Goal: Task Accomplishment & Management: Manage account settings

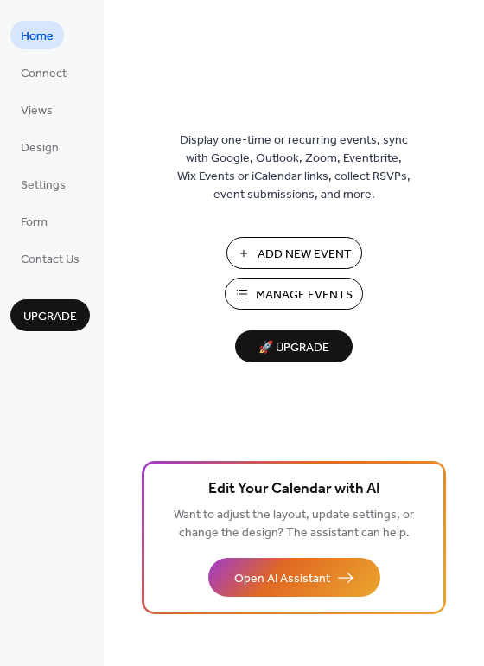
click at [273, 291] on span "Manage Events" at bounding box center [304, 295] width 97 height 18
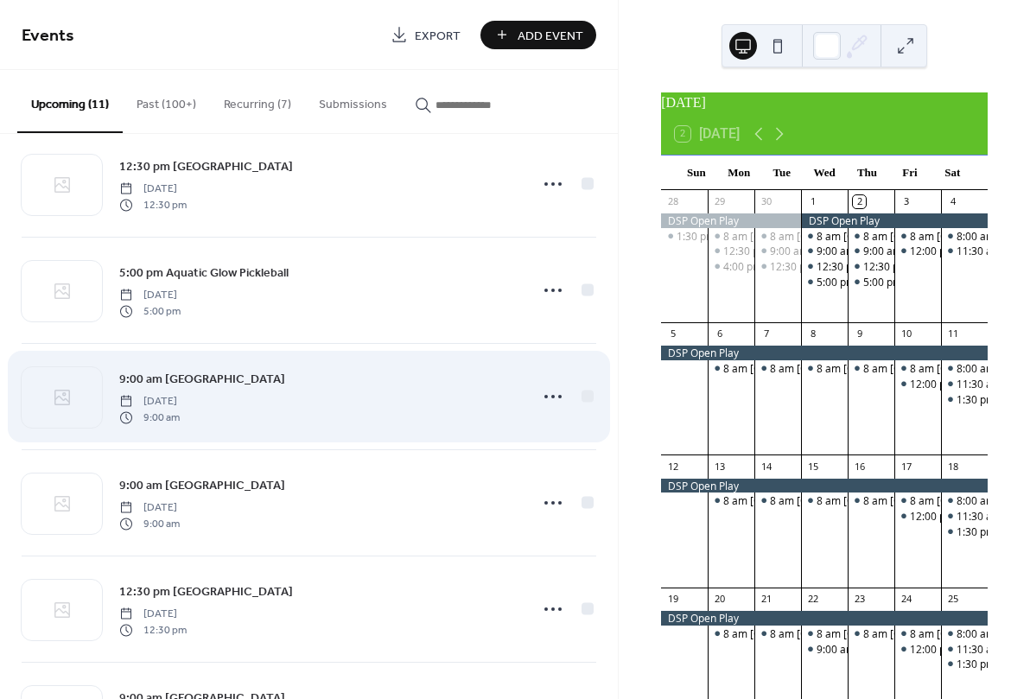
scroll to position [217, 0]
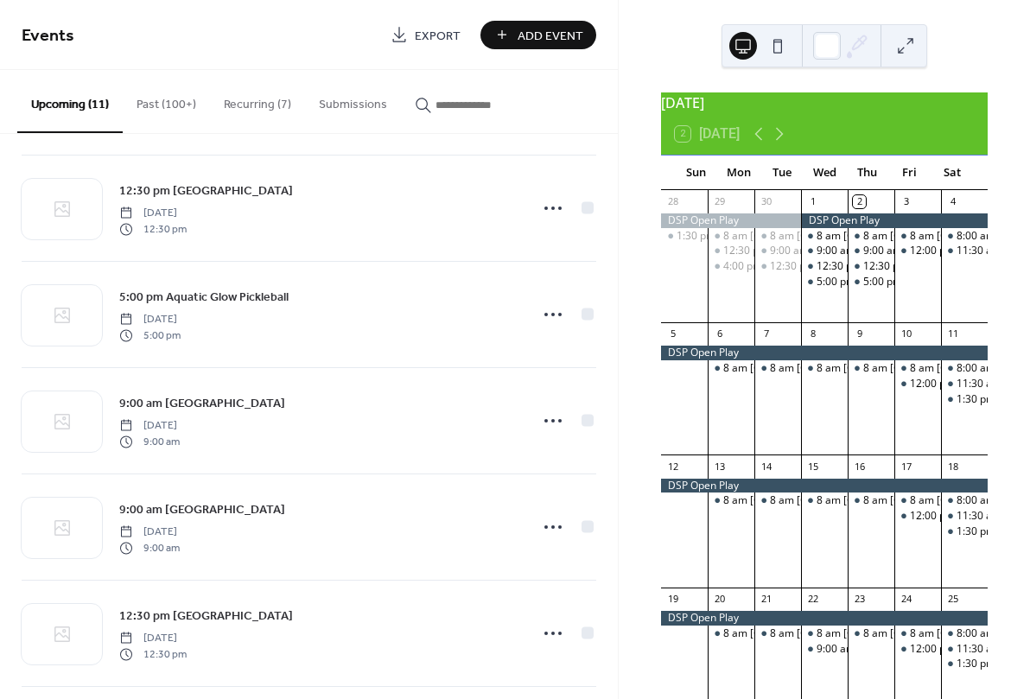
click at [246, 102] on button "Recurring (7)" at bounding box center [257, 100] width 95 height 61
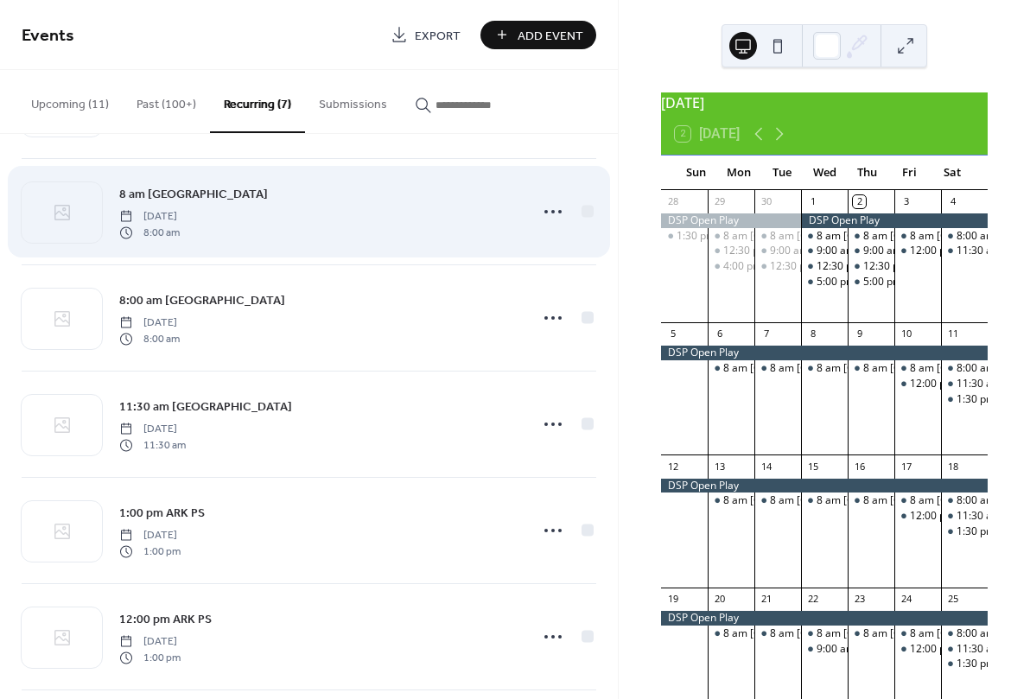
scroll to position [230, 0]
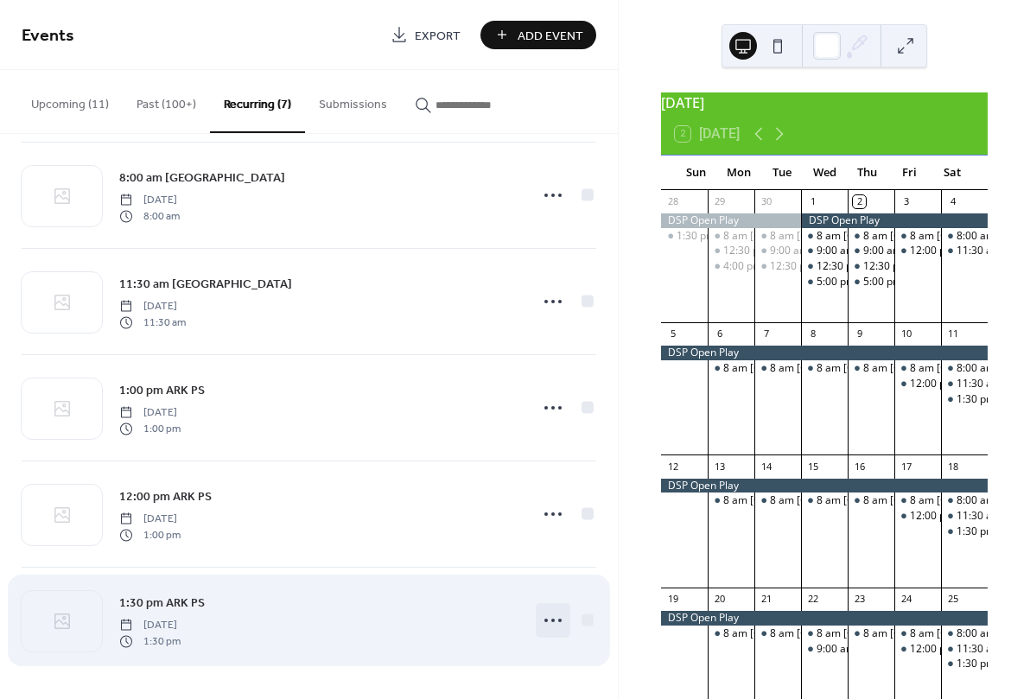
click at [551, 621] on circle at bounding box center [552, 620] width 3 height 3
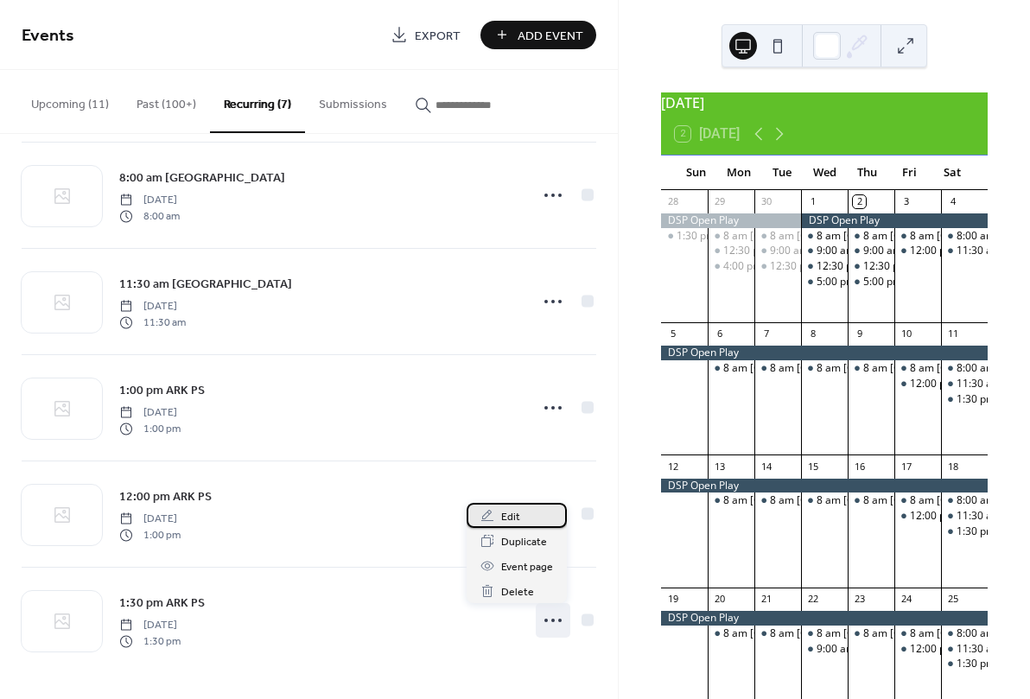
click at [506, 516] on span "Edit" at bounding box center [510, 517] width 19 height 18
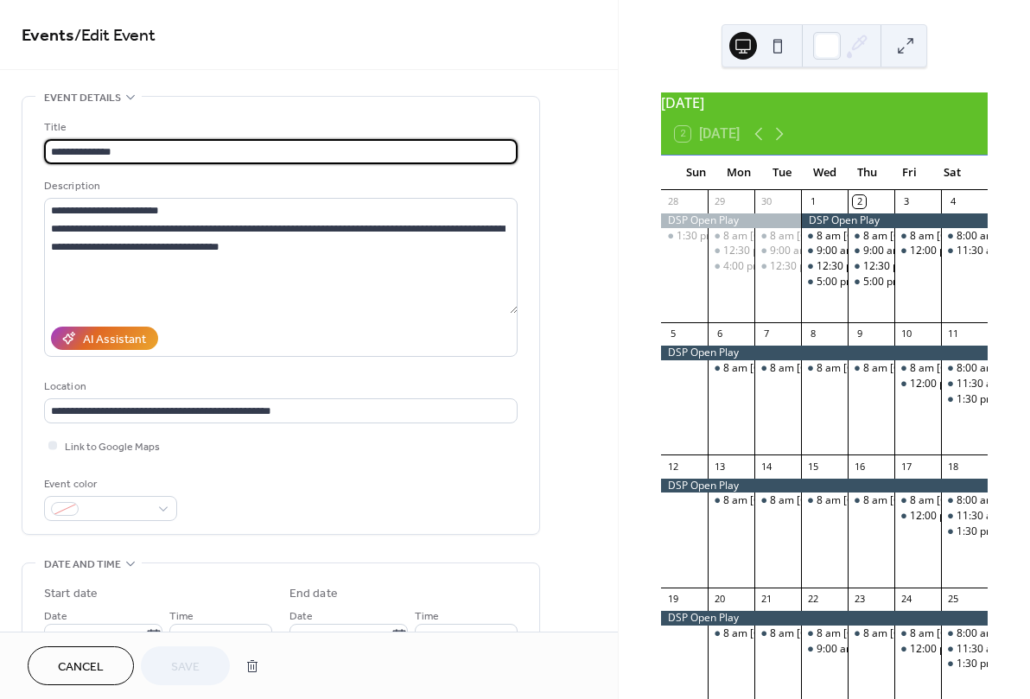
scroll to position [34, 0]
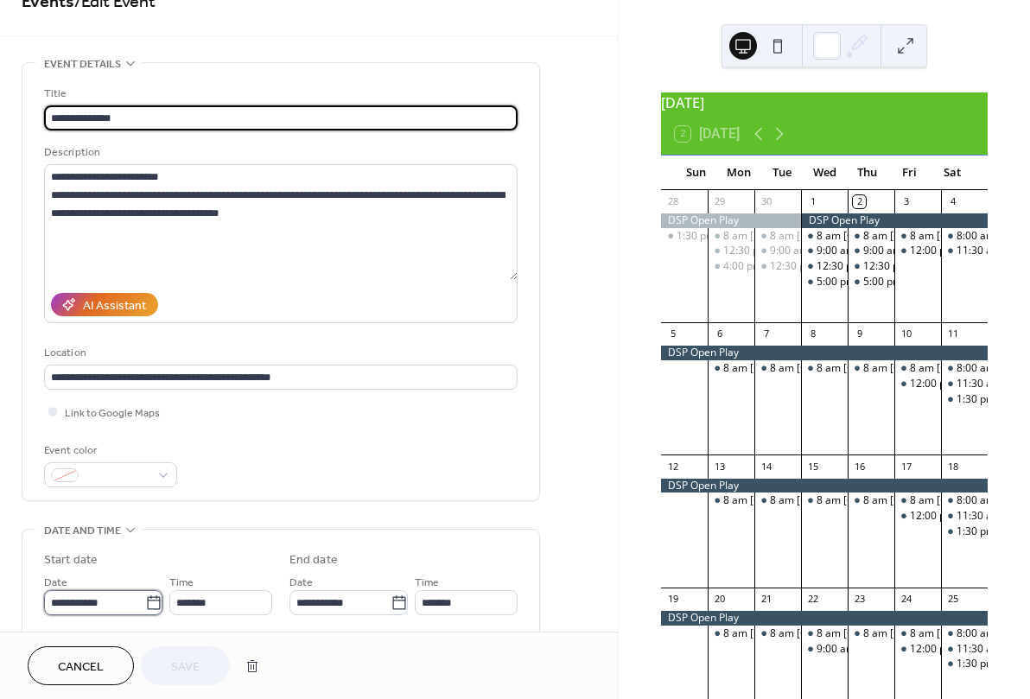
click at [116, 608] on input "**********" at bounding box center [94, 602] width 101 height 25
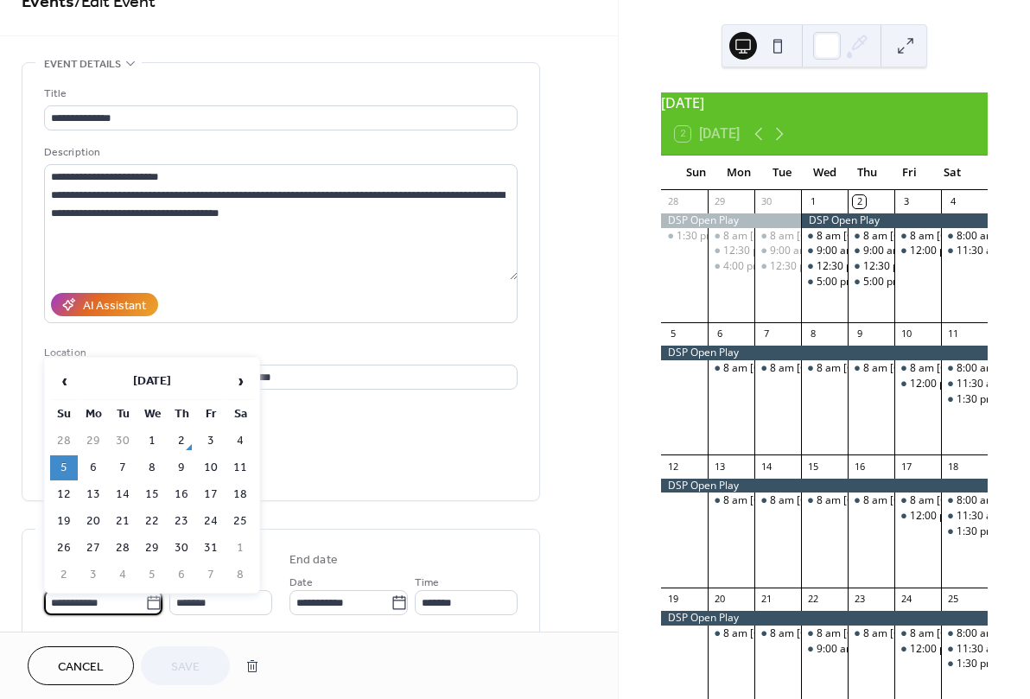
click at [63, 467] on td "5" at bounding box center [64, 468] width 28 height 25
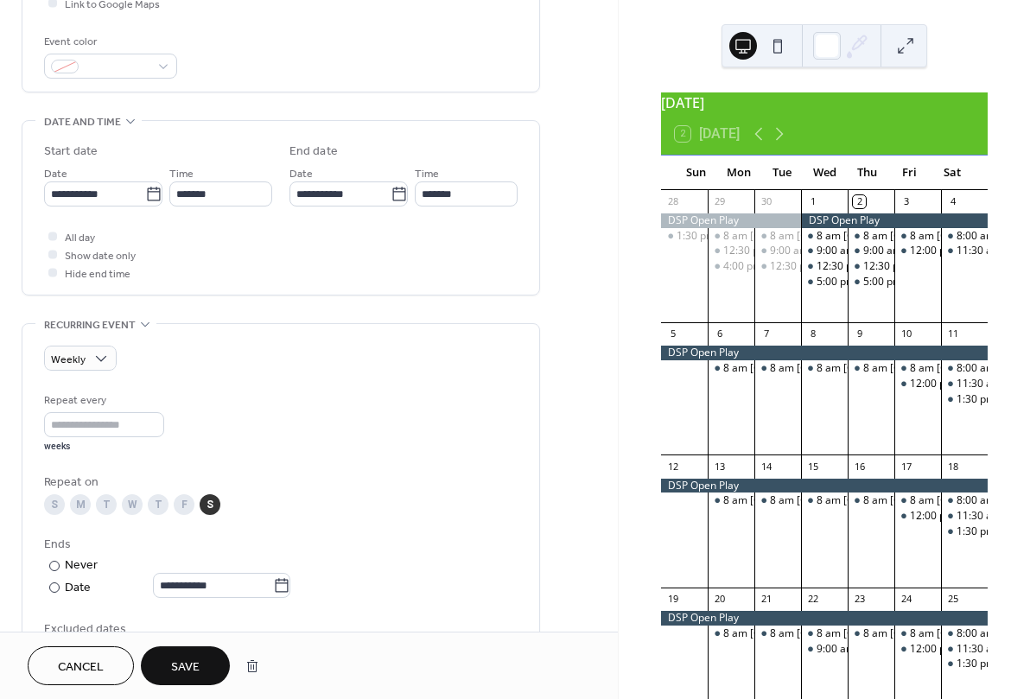
scroll to position [553, 0]
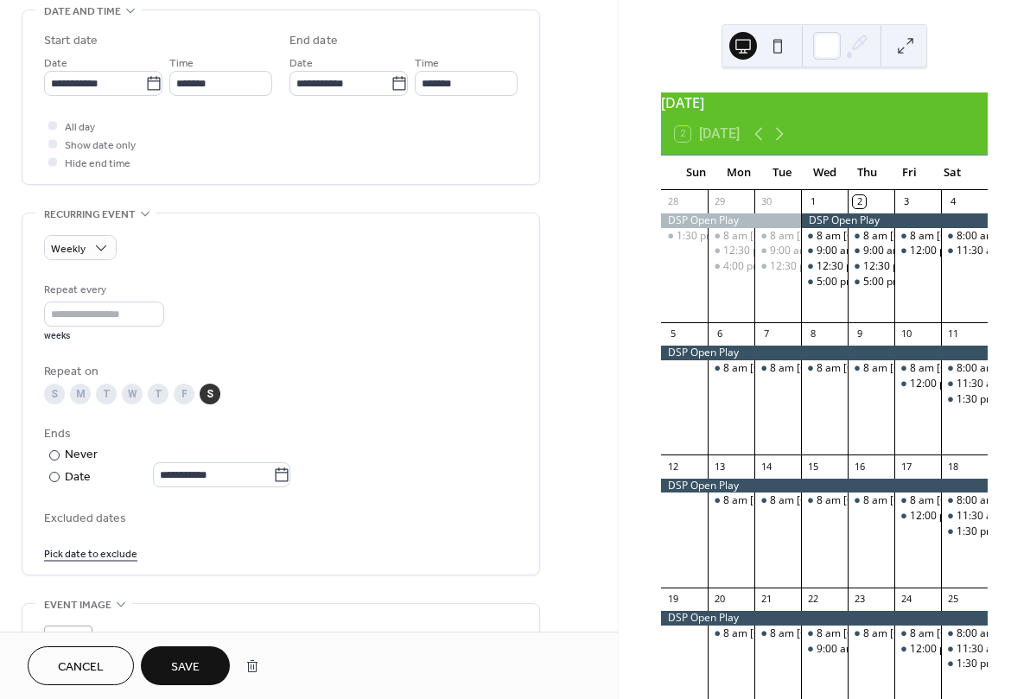
click at [188, 664] on span "Save" at bounding box center [185, 668] width 29 height 18
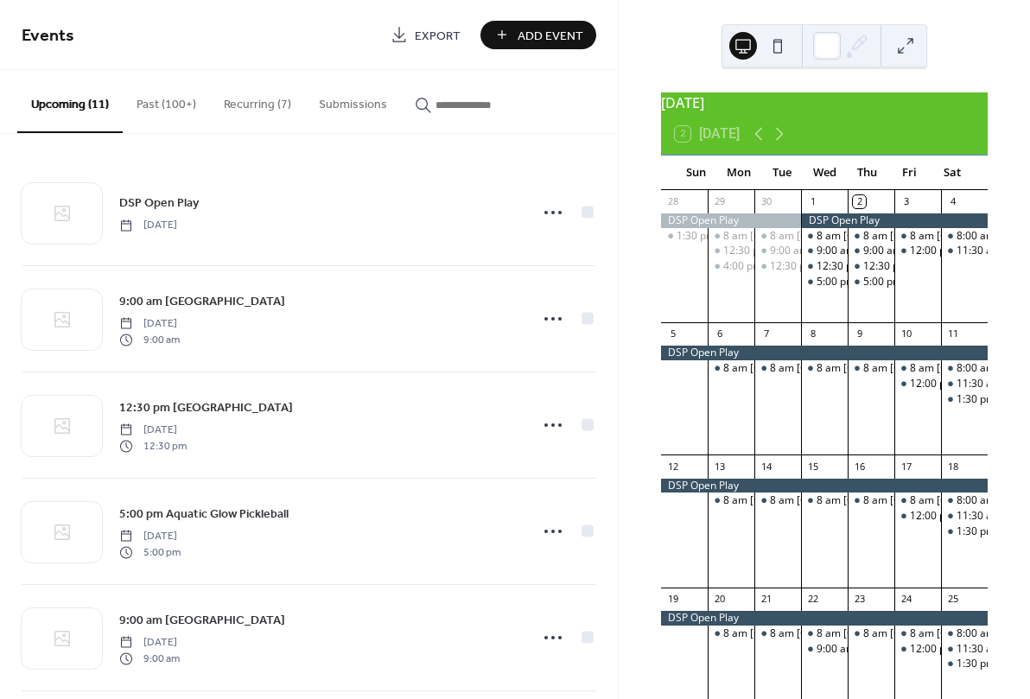
click at [266, 104] on button "Recurring (7)" at bounding box center [257, 100] width 95 height 61
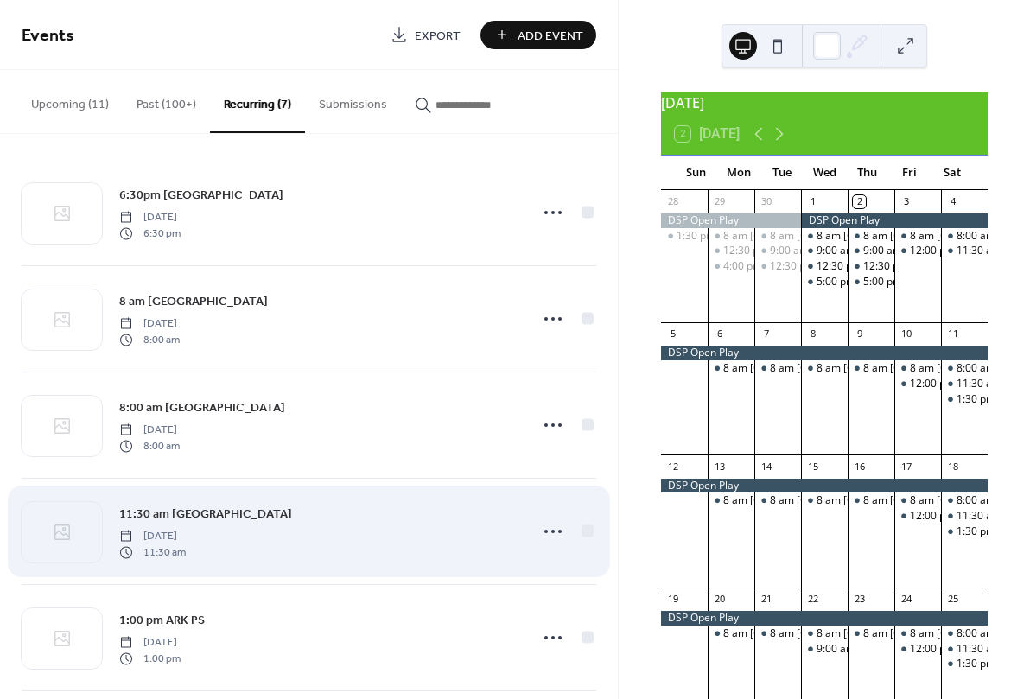
scroll to position [230, 0]
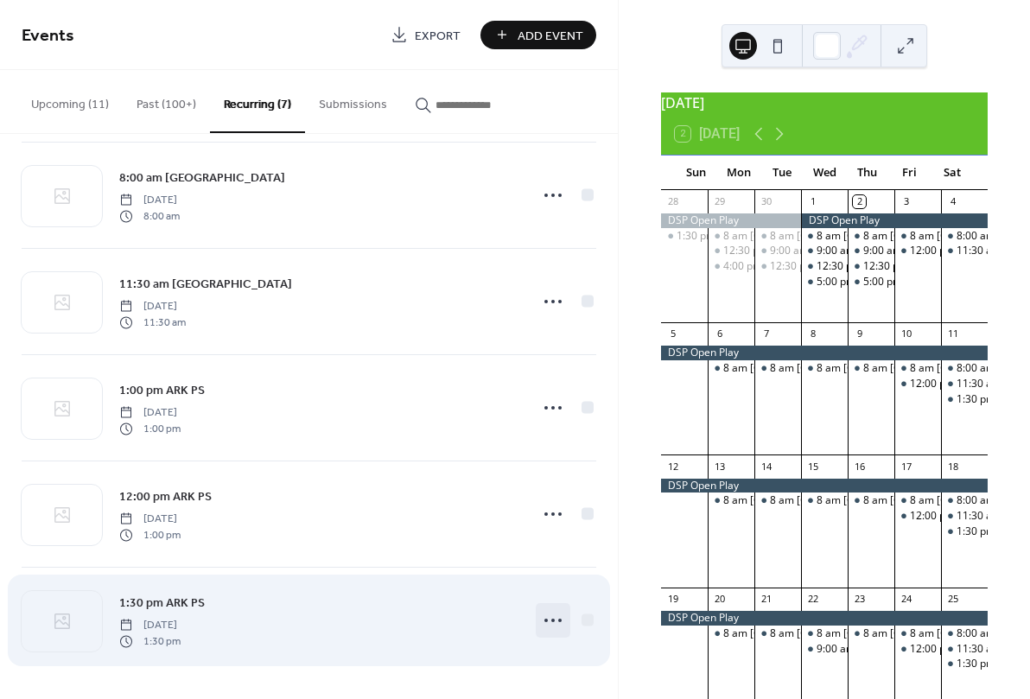
click at [547, 623] on icon at bounding box center [553, 621] width 28 height 28
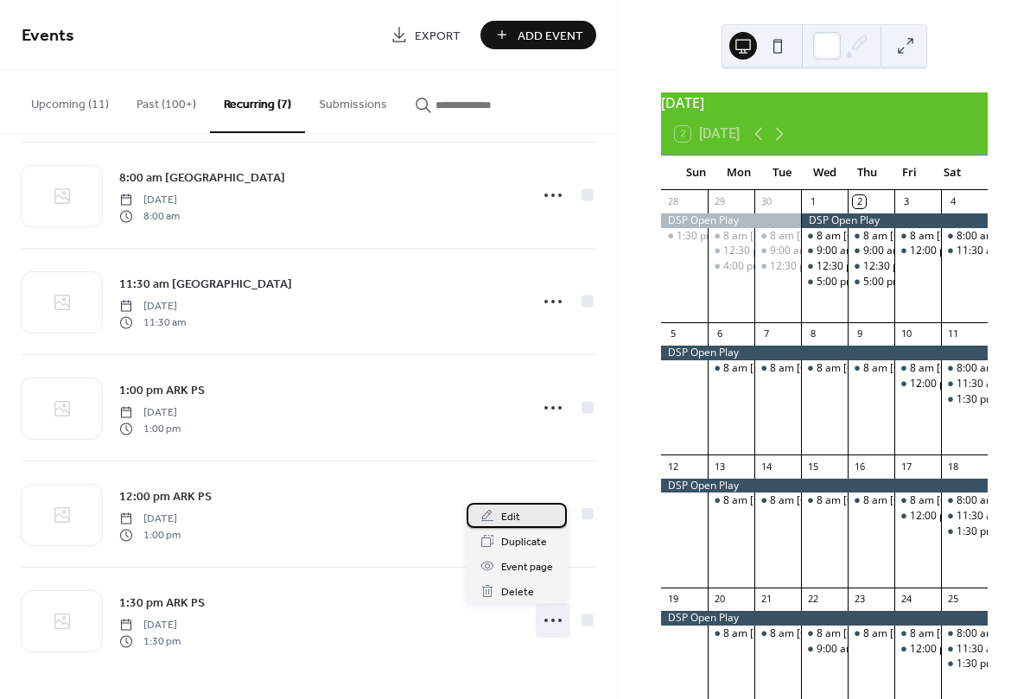
click at [509, 515] on span "Edit" at bounding box center [510, 517] width 19 height 18
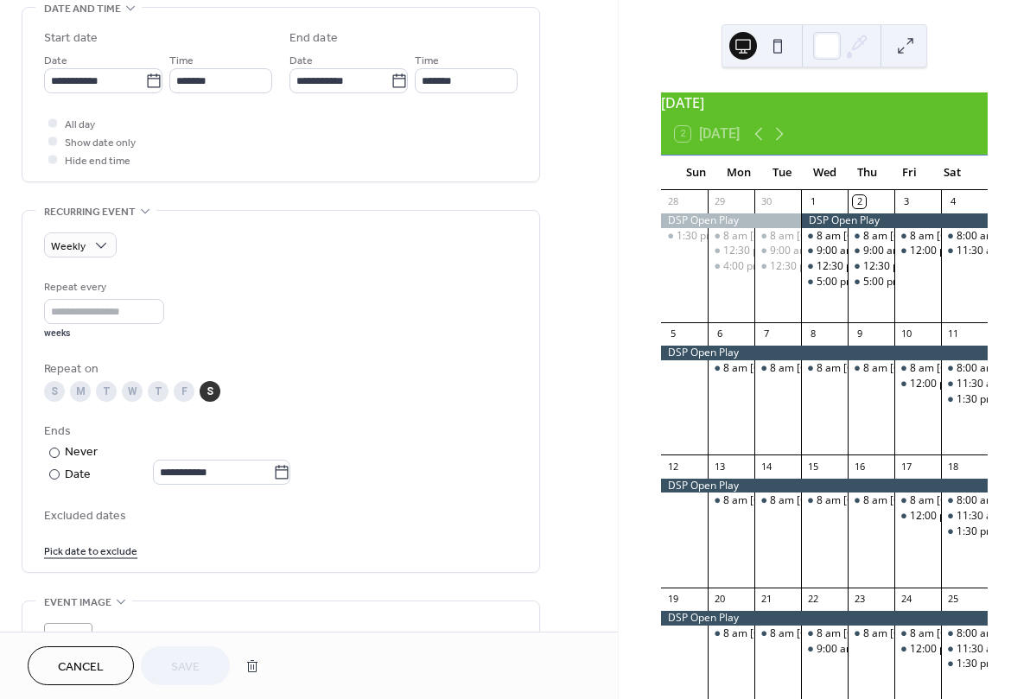
scroll to position [668, 0]
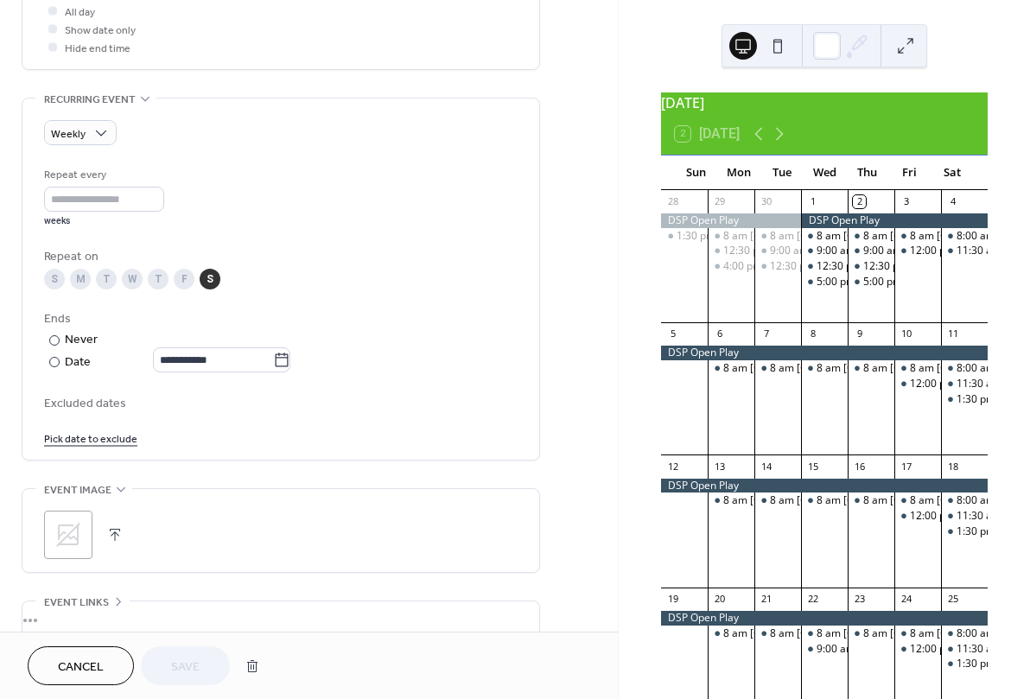
click at [55, 285] on div "S" at bounding box center [54, 279] width 21 height 21
click at [211, 288] on div "S" at bounding box center [210, 279] width 21 height 21
click at [192, 663] on span "Save" at bounding box center [185, 668] width 29 height 18
